Goal: Information Seeking & Learning: Learn about a topic

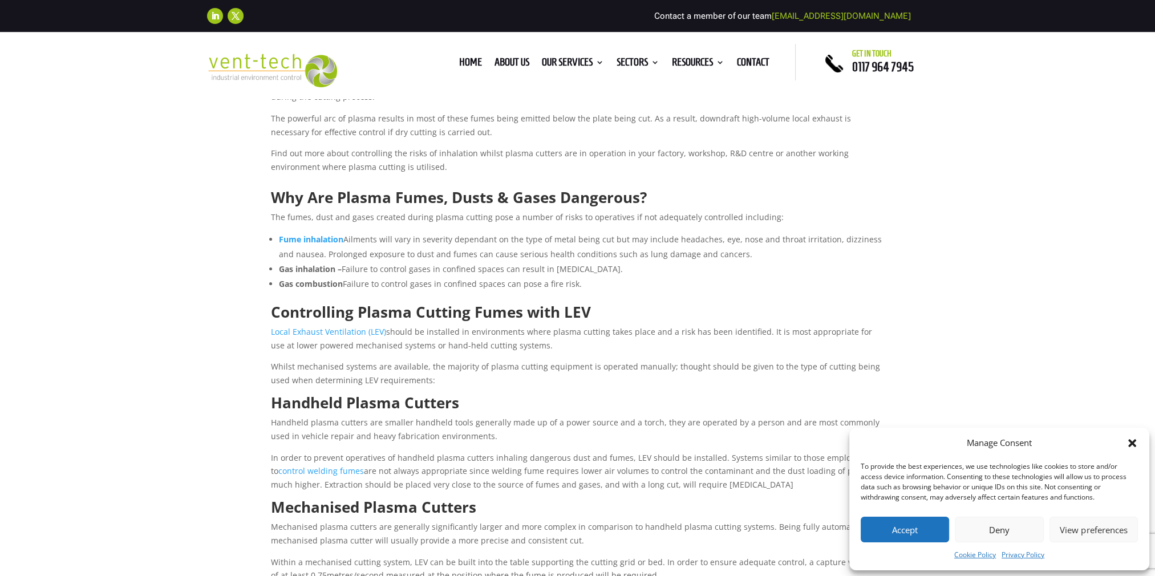
scroll to position [365, 0]
click at [334, 330] on link "Local Exhaust Ventilation (LEV)" at bounding box center [328, 331] width 115 height 11
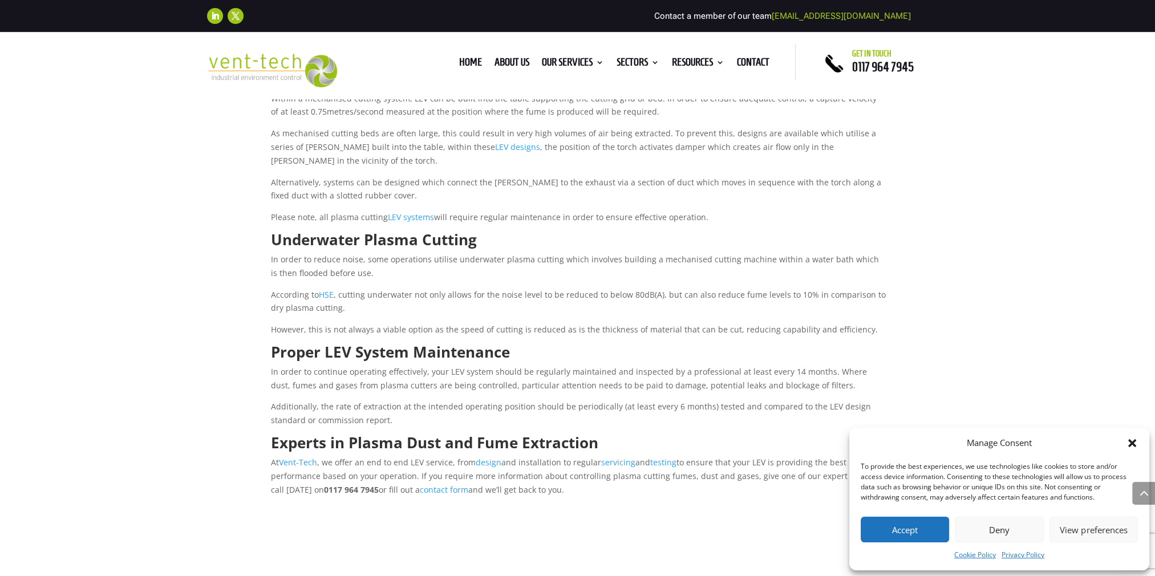
scroll to position [851, 0]
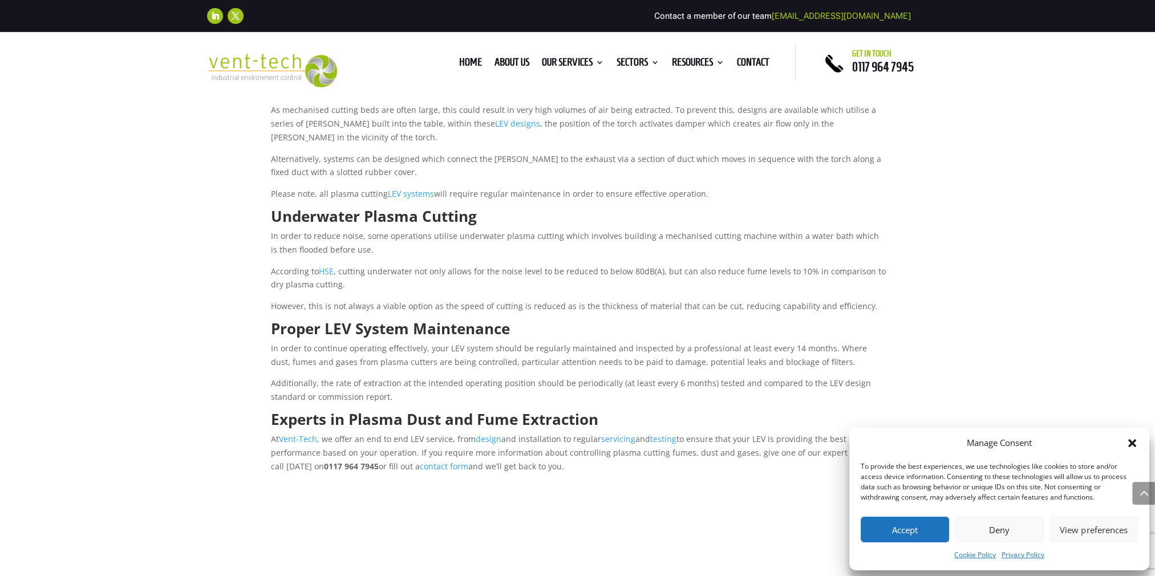
click at [898, 527] on button "Accept" at bounding box center [904, 530] width 88 height 26
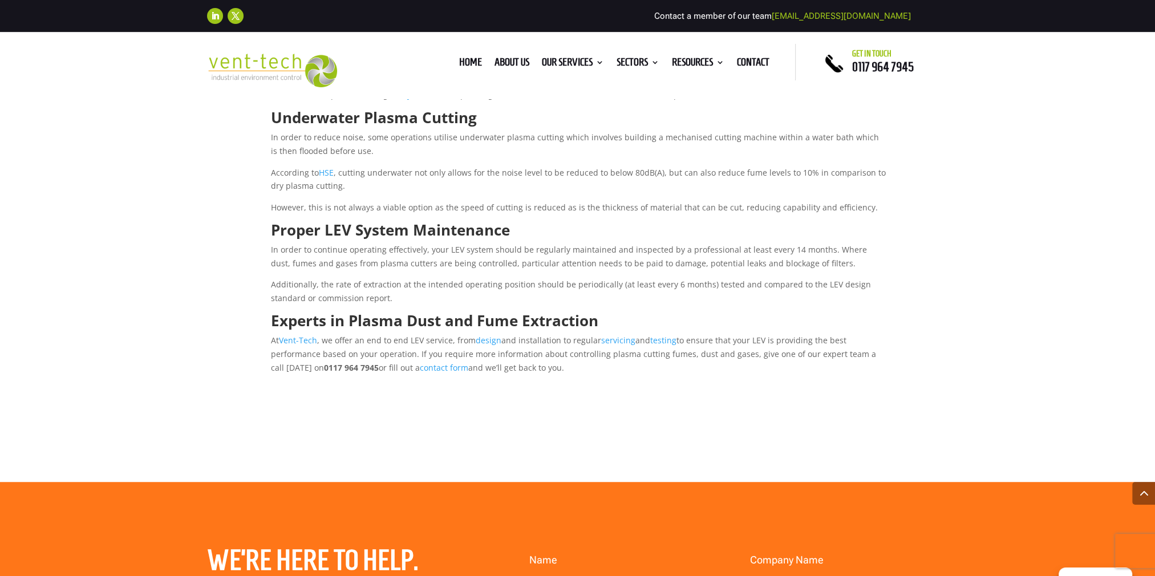
scroll to position [1034, 0]
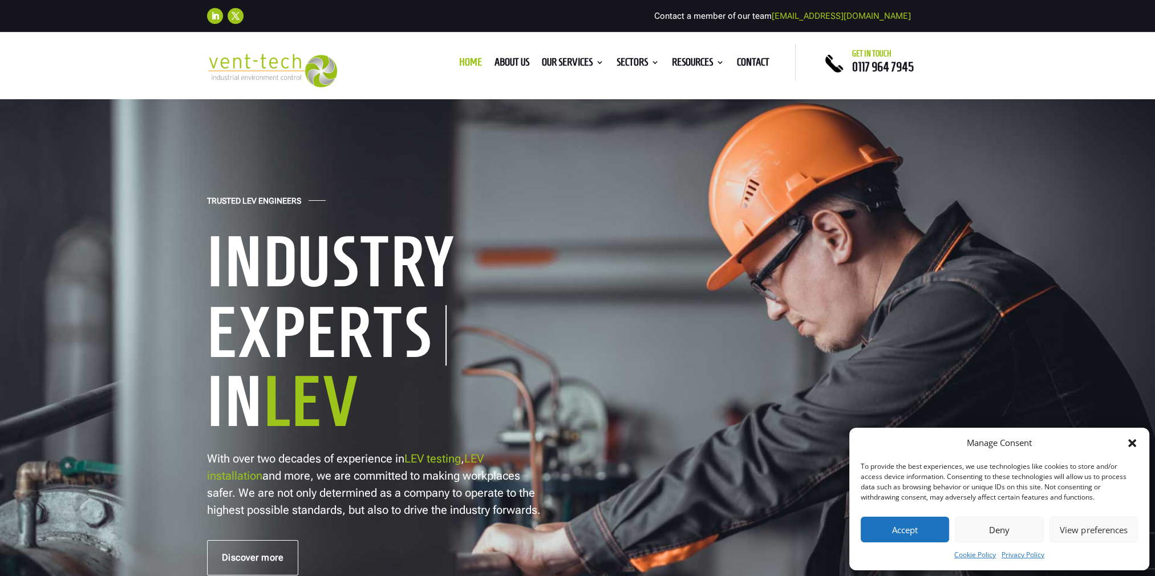
click at [943, 527] on button "Accept" at bounding box center [904, 530] width 88 height 26
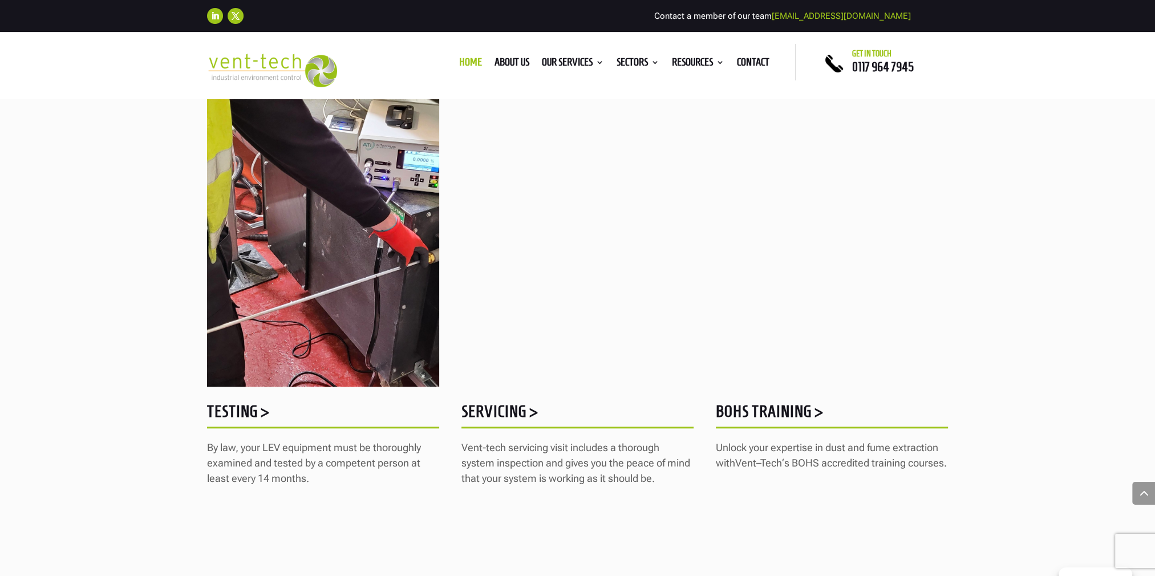
scroll to position [1399, 0]
